Goal: Information Seeking & Learning: Check status

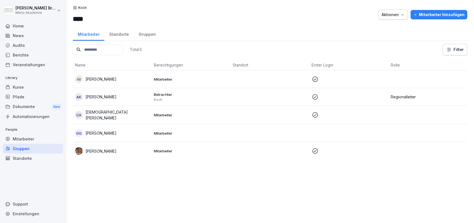
click at [100, 149] on p "[PERSON_NAME]" at bounding box center [100, 151] width 31 height 6
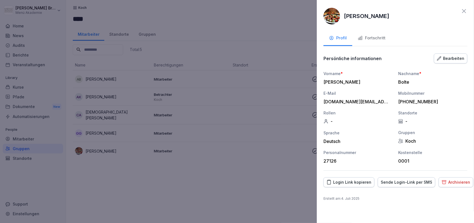
click at [380, 36] on div "Fortschritt" at bounding box center [372, 38] width 28 height 6
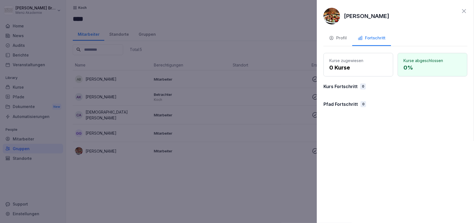
click at [243, 151] on div at bounding box center [237, 111] width 474 height 223
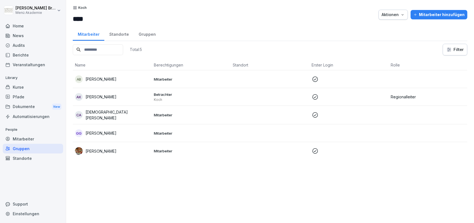
click at [31, 88] on div "Kurse" at bounding box center [33, 87] width 60 height 10
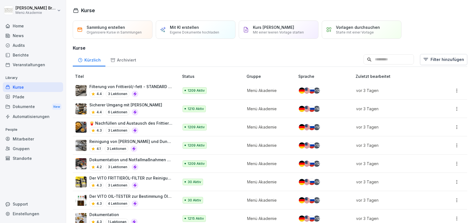
click at [15, 94] on div "Pfade" at bounding box center [33, 97] width 60 height 10
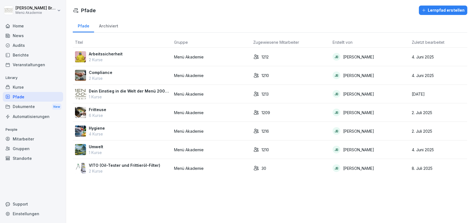
click at [106, 87] on td "Dein Einstieg in die Welt der Menü 2000 Akademie 1 Kurse" at bounding box center [122, 94] width 99 height 19
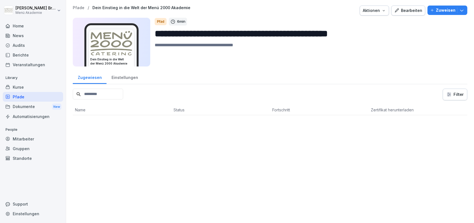
click at [443, 11] on p "Zuweisen" at bounding box center [446, 10] width 20 height 6
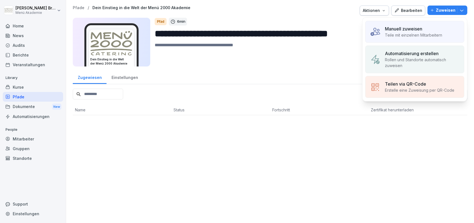
click at [418, 64] on p "Rollen und Standorte automatisch zuweisen" at bounding box center [422, 63] width 75 height 12
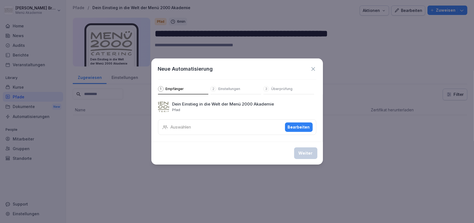
click at [251, 127] on div "Auswählen Bearbeiten" at bounding box center [237, 126] width 158 height 15
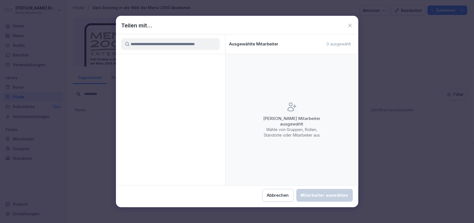
click at [350, 25] on icon at bounding box center [349, 25] width 3 height 3
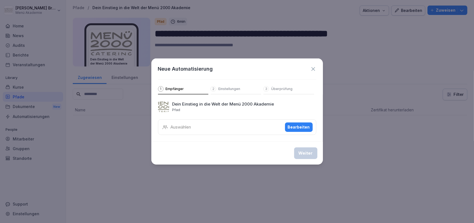
click at [314, 70] on icon at bounding box center [313, 69] width 6 height 6
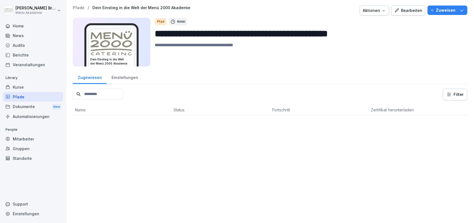
click at [23, 148] on div "Gruppen" at bounding box center [33, 149] width 60 height 10
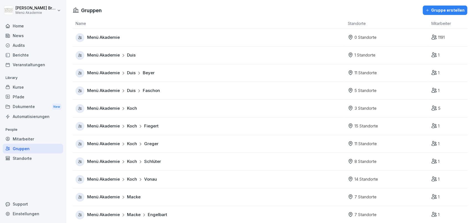
click at [97, 197] on span "Menü Akademie" at bounding box center [103, 197] width 33 height 6
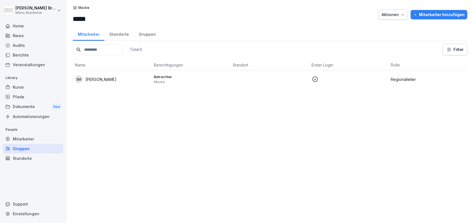
click at [24, 149] on div "Gruppen" at bounding box center [33, 149] width 60 height 10
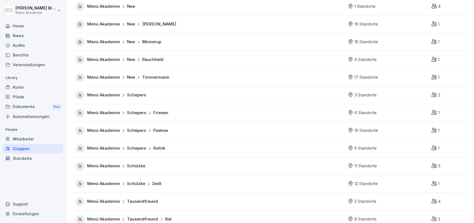
scroll to position [319, 0]
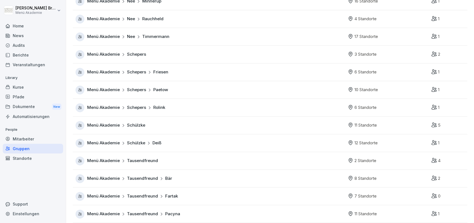
click at [106, 159] on span "Menü Akademie" at bounding box center [103, 160] width 33 height 6
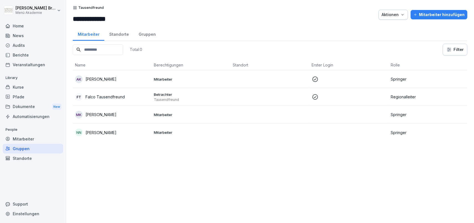
click at [101, 112] on p "Mohammad Kurdi" at bounding box center [100, 114] width 31 height 6
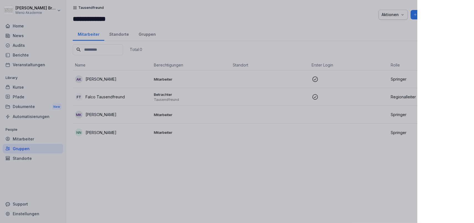
click at [270, 172] on div at bounding box center [237, 111] width 474 height 223
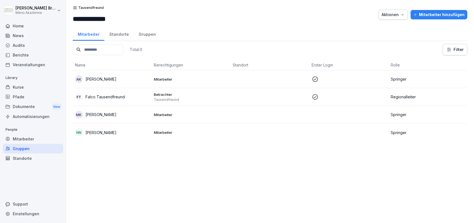
click at [97, 111] on p "Mohammad Kurdi" at bounding box center [100, 114] width 31 height 6
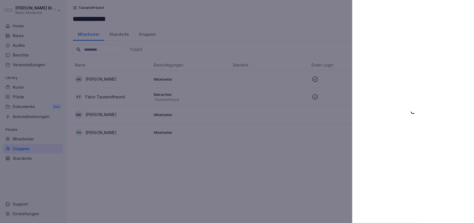
click at [93, 124] on div at bounding box center [237, 111] width 474 height 223
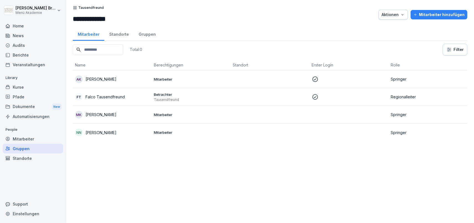
click at [93, 129] on p "Nikola Novic" at bounding box center [100, 132] width 31 height 6
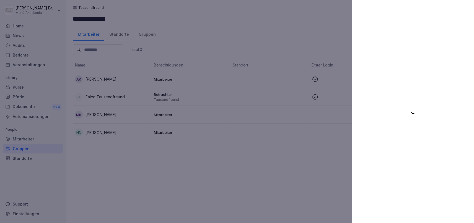
click at [293, 178] on div at bounding box center [237, 111] width 474 height 223
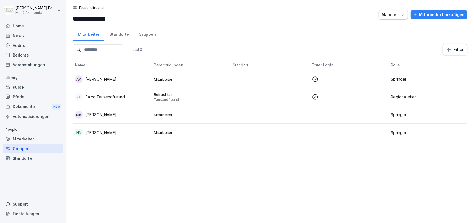
click at [99, 77] on p "[PERSON_NAME]" at bounding box center [100, 79] width 31 height 6
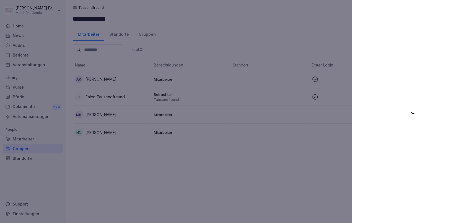
click at [213, 160] on div at bounding box center [237, 111] width 474 height 223
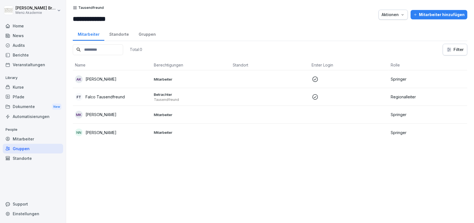
click at [23, 8] on html "**********" at bounding box center [237, 111] width 474 height 223
click at [9, 10] on html "**********" at bounding box center [237, 111] width 474 height 223
click at [2, 11] on div "Julia Bruns Menü Akademie Home News Audits Berichte Veranstaltungen Library Kur…" at bounding box center [33, 111] width 66 height 223
click at [14, 21] on div "Home" at bounding box center [33, 26] width 60 height 10
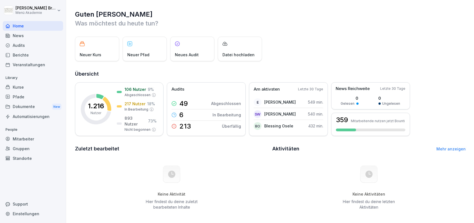
click at [27, 139] on div "Mitarbeiter" at bounding box center [33, 139] width 60 height 10
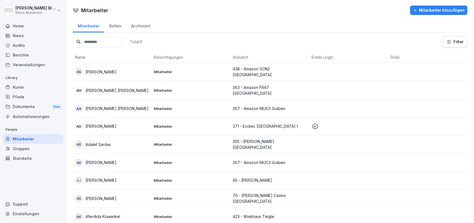
click at [110, 101] on td "AA Abdullah Jamal Tuama Aleesa" at bounding box center [112, 109] width 79 height 18
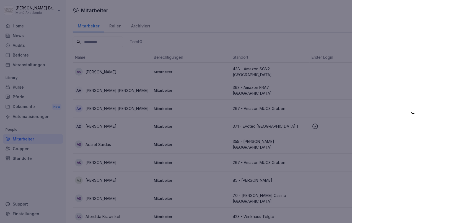
click at [245, 32] on div at bounding box center [237, 111] width 474 height 223
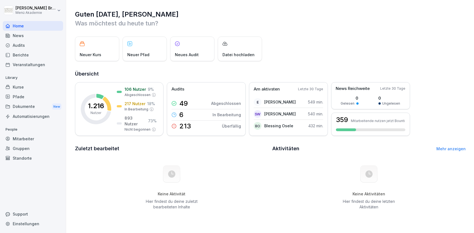
click at [21, 139] on div "Mitarbeiter" at bounding box center [33, 139] width 60 height 10
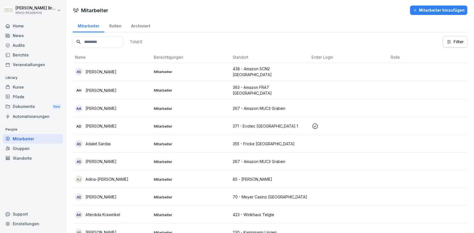
click at [98, 122] on div "AD [PERSON_NAME]" at bounding box center [112, 126] width 74 height 8
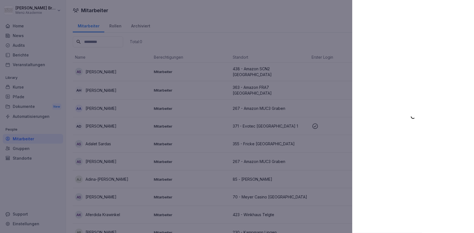
click at [96, 184] on div at bounding box center [237, 116] width 474 height 233
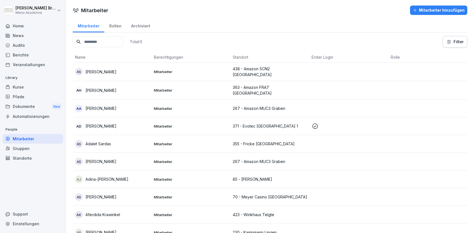
click at [26, 138] on div "Mitarbeiter" at bounding box center [33, 139] width 60 height 10
click at [97, 40] on input at bounding box center [98, 42] width 50 height 11
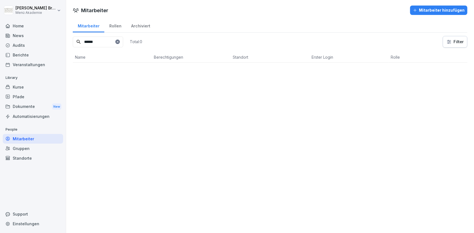
type input "******"
click at [120, 40] on div at bounding box center [117, 42] width 4 height 4
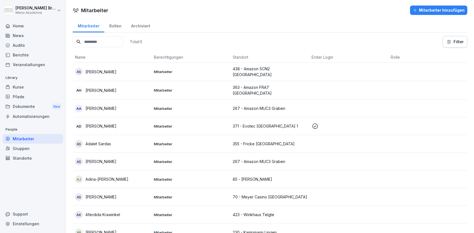
click at [26, 155] on div "Standorte" at bounding box center [33, 158] width 60 height 10
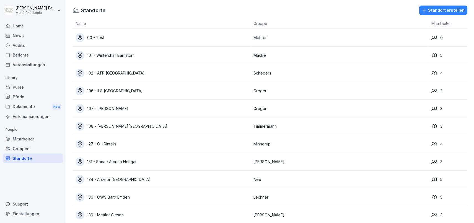
scroll to position [1590, 0]
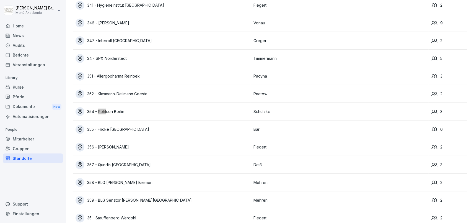
click at [115, 112] on div "354 - Pohlcon Berlin" at bounding box center [163, 111] width 175 height 9
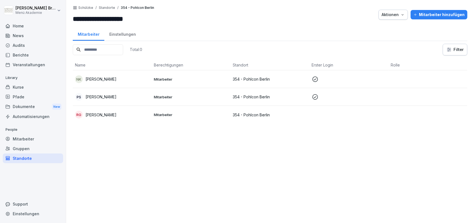
click at [104, 114] on p "[PERSON_NAME]" at bounding box center [100, 115] width 31 height 6
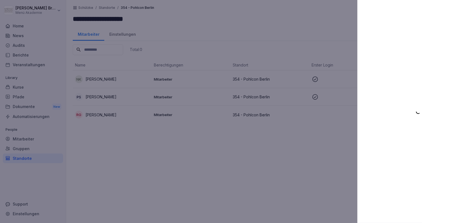
click at [221, 155] on div at bounding box center [237, 111] width 474 height 223
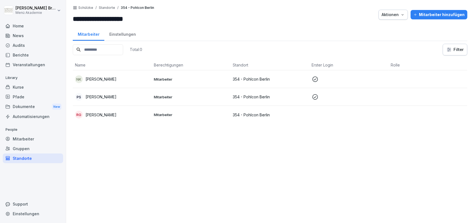
click at [250, 115] on p "354 - Pohlcon Berlin" at bounding box center [270, 115] width 74 height 6
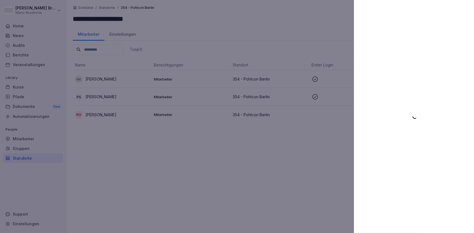
click at [112, 95] on div at bounding box center [237, 116] width 474 height 233
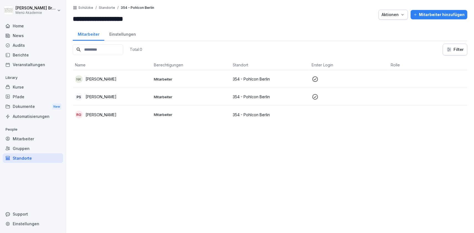
click at [111, 95] on p "[PERSON_NAME]" at bounding box center [100, 97] width 31 height 6
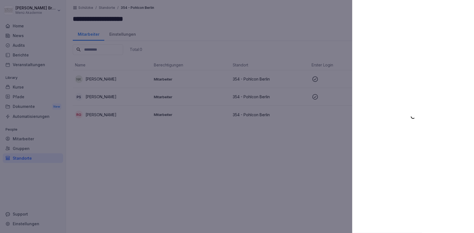
click at [406, 95] on div at bounding box center [413, 116] width 122 height 233
click at [406, 96] on div at bounding box center [413, 116] width 122 height 233
click at [264, 188] on div at bounding box center [237, 116] width 474 height 233
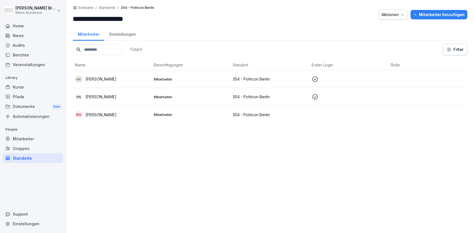
click at [24, 146] on div "Gruppen" at bounding box center [33, 149] width 60 height 10
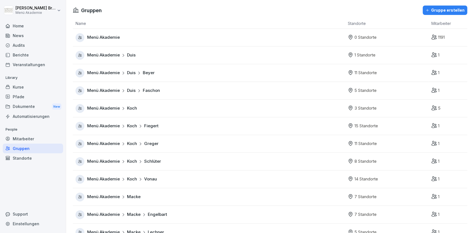
click at [112, 108] on span "Menü Akademie" at bounding box center [103, 108] width 33 height 6
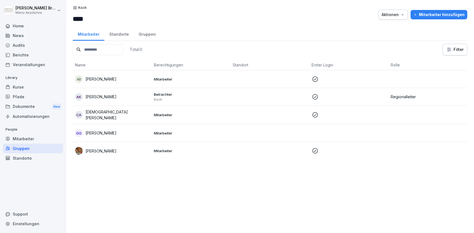
click at [98, 116] on p "[DEMOGRAPHIC_DATA][PERSON_NAME]" at bounding box center [117, 115] width 64 height 12
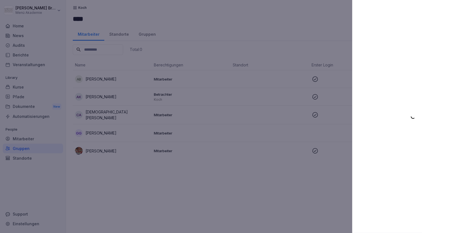
click at [120, 196] on div at bounding box center [237, 116] width 474 height 233
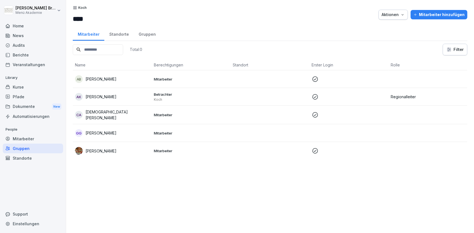
click at [119, 201] on div "Total: 0 Filter Name Berechtigungen Standort Erster Login Rolle AB [PERSON_NAME…" at bounding box center [270, 136] width 394 height 184
click at [103, 133] on p "[PERSON_NAME]" at bounding box center [100, 133] width 31 height 6
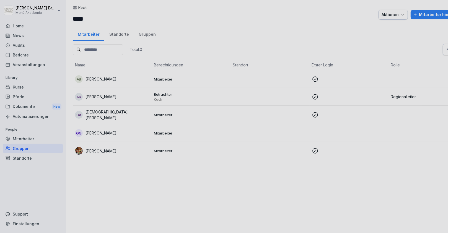
click at [149, 189] on div at bounding box center [237, 116] width 474 height 233
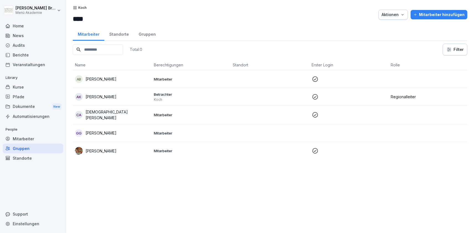
click at [110, 130] on p "[PERSON_NAME]" at bounding box center [100, 133] width 31 height 6
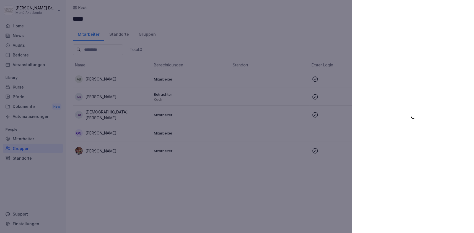
click at [422, 110] on div at bounding box center [413, 116] width 122 height 233
click at [414, 117] on icon at bounding box center [413, 117] width 4 height 4
click at [208, 30] on div at bounding box center [237, 116] width 474 height 233
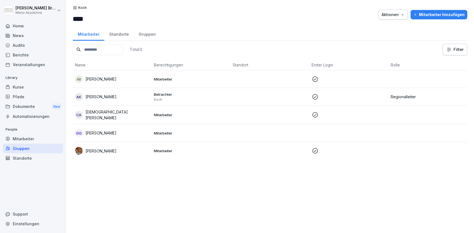
click at [111, 113] on p "[DEMOGRAPHIC_DATA][PERSON_NAME]" at bounding box center [117, 115] width 64 height 12
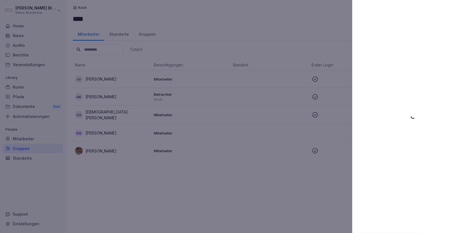
click at [422, 109] on div at bounding box center [413, 116] width 122 height 233
click at [128, 182] on div at bounding box center [237, 116] width 474 height 233
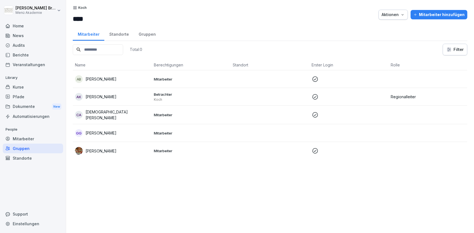
click at [98, 154] on div "[PERSON_NAME]" at bounding box center [112, 151] width 74 height 8
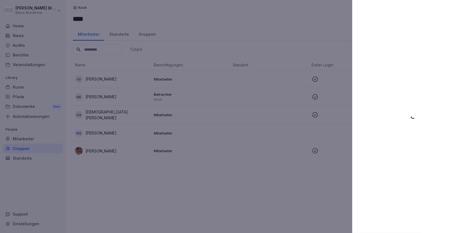
click at [230, 181] on div at bounding box center [237, 116] width 474 height 233
